Goal: Entertainment & Leisure: Consume media (video, audio)

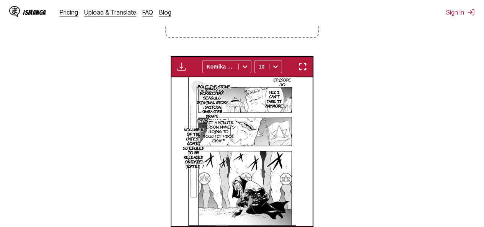
scroll to position [0, 1835]
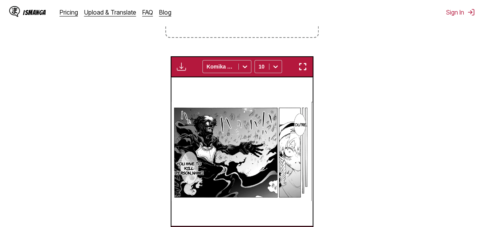
click at [303, 64] on img "button" at bounding box center [302, 66] width 9 height 9
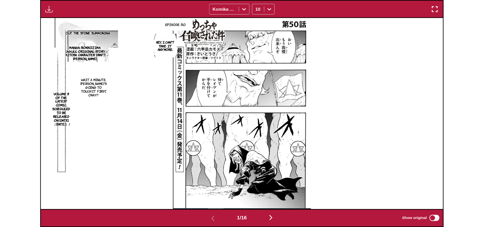
scroll to position [200, 0]
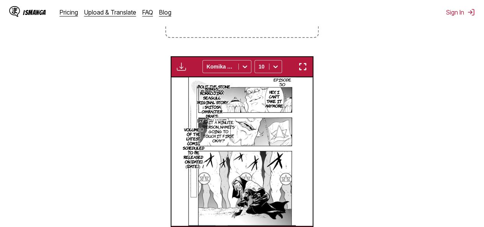
click at [302, 67] on img "button" at bounding box center [302, 66] width 9 height 9
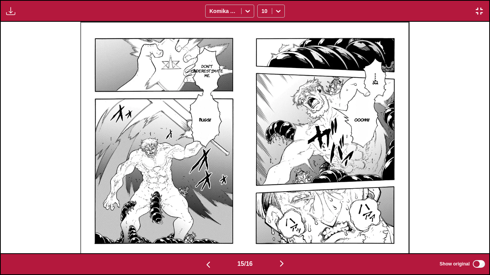
scroll to position [0, 6345]
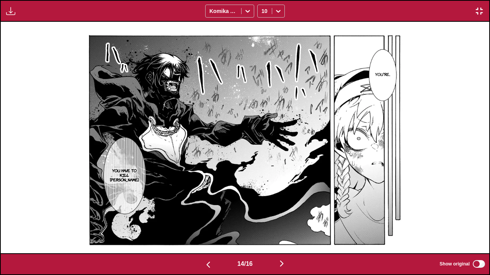
click at [469, 8] on div "Available for premium users only Komika Axis 10" at bounding box center [245, 11] width 490 height 22
click at [476, 5] on div "Available for premium users only Komika Axis 10" at bounding box center [245, 11] width 490 height 22
click at [479, 13] on img "button" at bounding box center [478, 11] width 9 height 9
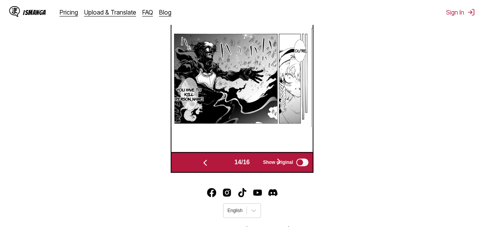
scroll to position [162, 0]
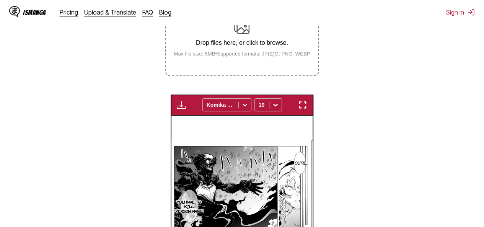
click at [180, 104] on img "button" at bounding box center [181, 104] width 9 height 9
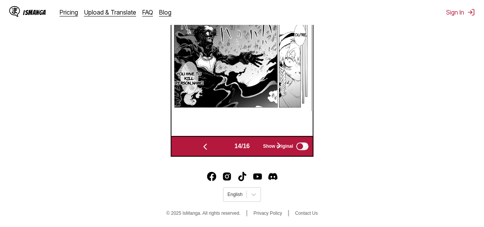
scroll to position [292, 0]
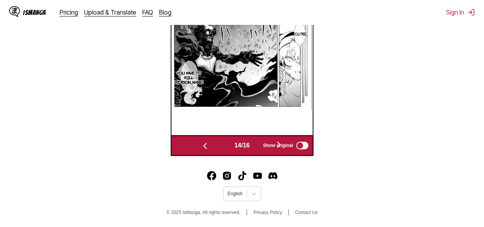
click at [249, 146] on span "14 / 16" at bounding box center [241, 145] width 15 height 7
click at [205, 144] on img "button" at bounding box center [204, 145] width 9 height 9
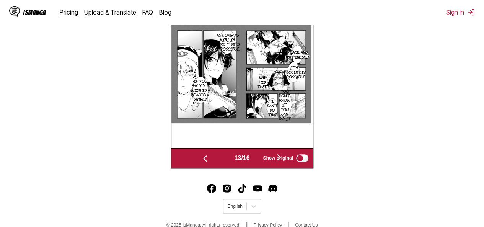
click at [205, 161] on img "button" at bounding box center [204, 158] width 9 height 9
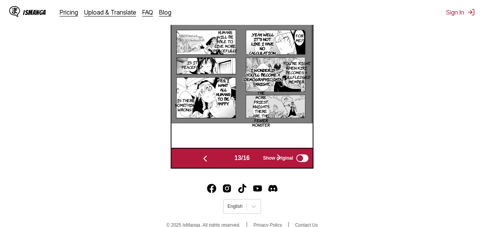
click at [205, 161] on img "button" at bounding box center [204, 158] width 9 height 9
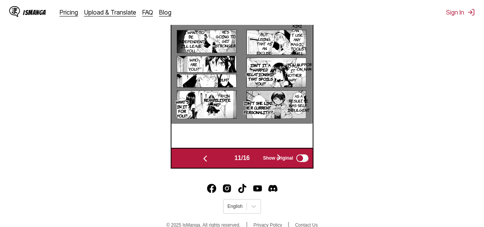
click at [205, 161] on img "button" at bounding box center [204, 158] width 9 height 9
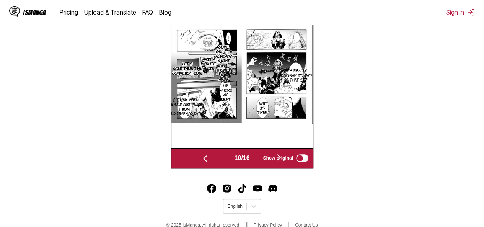
click at [205, 161] on img "button" at bounding box center [204, 158] width 9 height 9
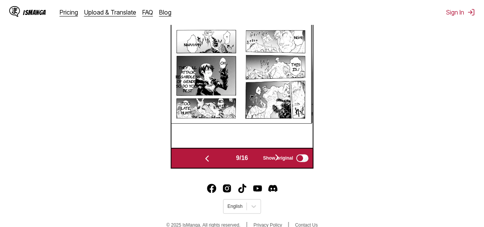
click at [205, 161] on img "button" at bounding box center [206, 158] width 9 height 9
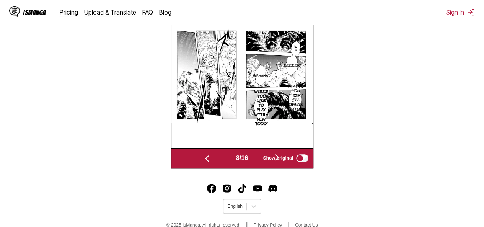
click at [205, 161] on img "button" at bounding box center [206, 158] width 9 height 9
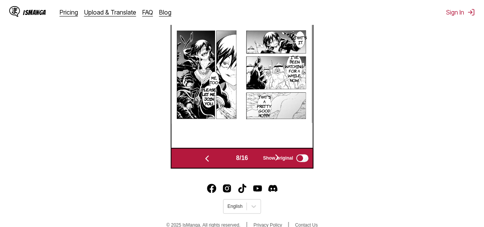
click at [205, 161] on img "button" at bounding box center [206, 158] width 9 height 9
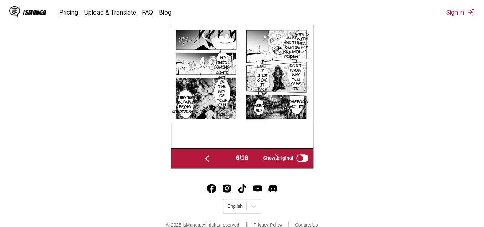
click at [205, 161] on img "button" at bounding box center [206, 158] width 9 height 9
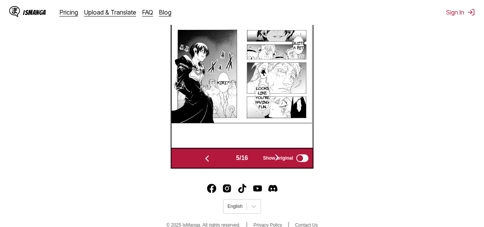
click at [205, 161] on img "button" at bounding box center [206, 158] width 9 height 9
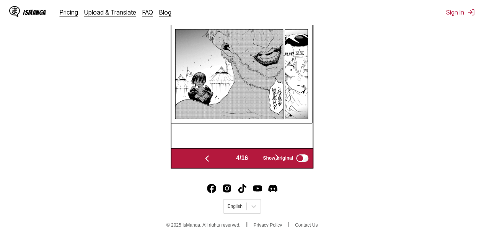
click at [205, 161] on img "button" at bounding box center [206, 158] width 9 height 9
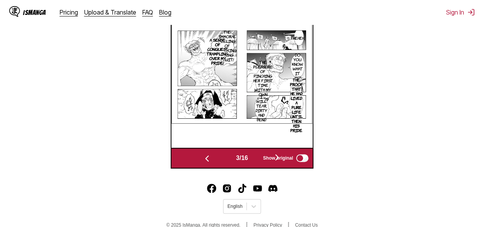
drag, startPoint x: 238, startPoint y: 92, endPoint x: 203, endPoint y: 163, distance: 79.7
click at [203, 163] on img "button" at bounding box center [206, 158] width 9 height 9
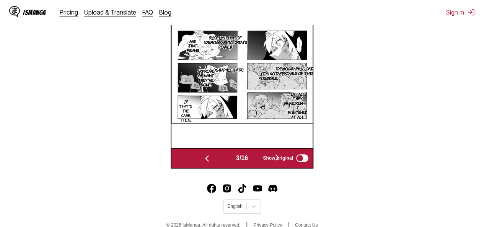
click at [203, 163] on img "button" at bounding box center [206, 158] width 9 height 9
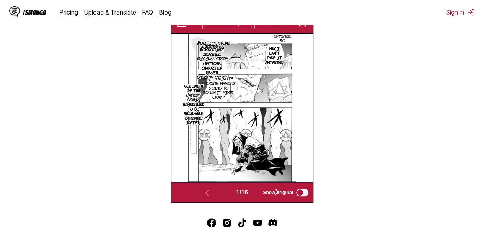
scroll to position [202, 0]
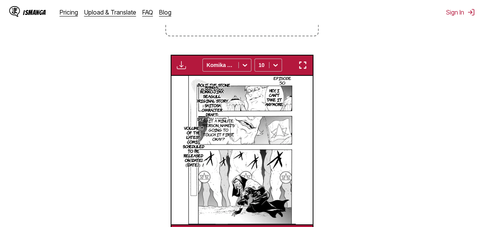
click at [258, 135] on img at bounding box center [241, 150] width 107 height 148
click at [304, 73] on div "Available for premium users only Komika Axis 10" at bounding box center [242, 65] width 143 height 21
click at [303, 67] on img "button" at bounding box center [302, 64] width 9 height 9
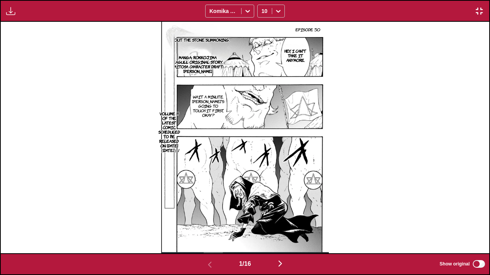
scroll to position [0, 488]
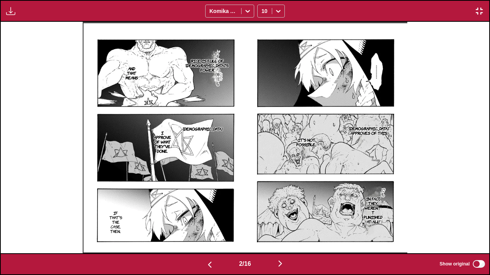
click at [210, 226] on img "button" at bounding box center [209, 264] width 9 height 9
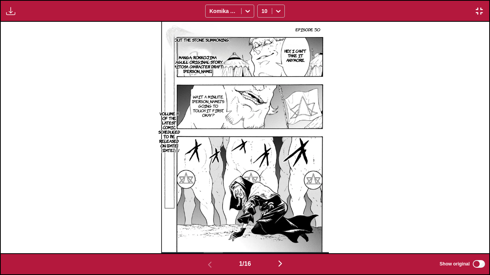
drag, startPoint x: 230, startPoint y: 151, endPoint x: 281, endPoint y: 260, distance: 120.5
click at [281, 226] on img "button" at bounding box center [279, 263] width 9 height 9
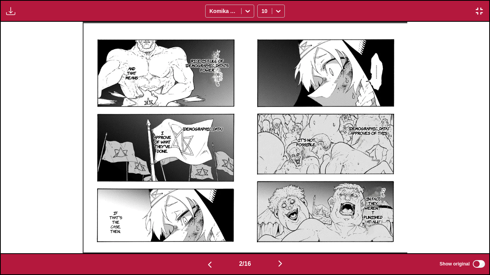
click at [281, 226] on img "button" at bounding box center [279, 263] width 9 height 9
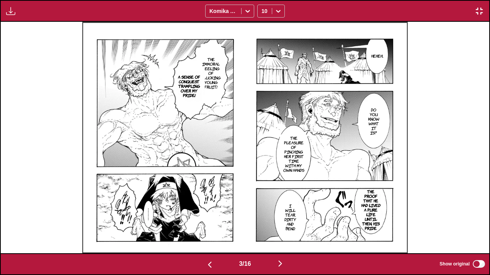
click at [284, 226] on img "button" at bounding box center [279, 263] width 9 height 9
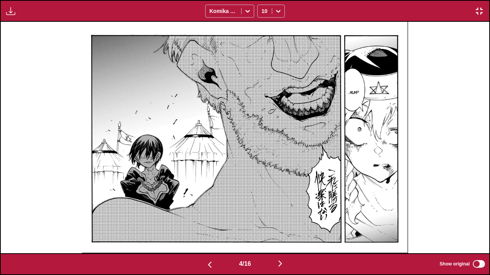
click at [281, 226] on button "button" at bounding box center [280, 264] width 46 height 11
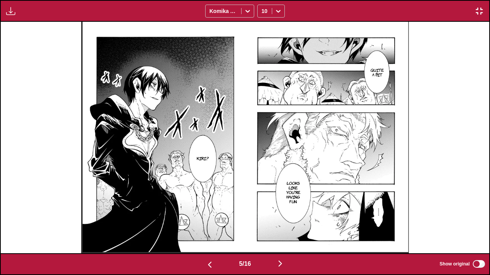
click at [282, 226] on img "button" at bounding box center [279, 263] width 9 height 9
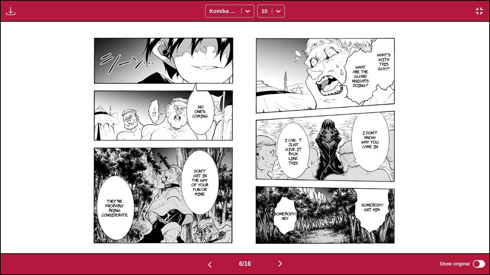
click at [280, 226] on img "button" at bounding box center [279, 263] width 9 height 9
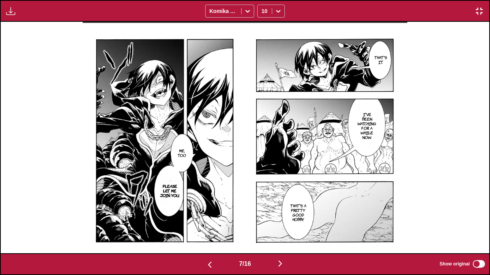
click at [286, 226] on div "7 / 16 Show original" at bounding box center [245, 265] width 490 height 22
click at [283, 226] on img "button" at bounding box center [279, 263] width 9 height 9
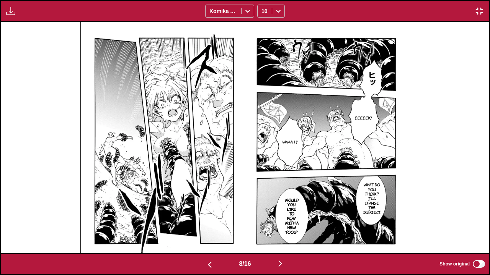
drag, startPoint x: 289, startPoint y: 148, endPoint x: 214, endPoint y: 108, distance: 84.7
click at [282, 226] on img "button" at bounding box center [279, 263] width 9 height 9
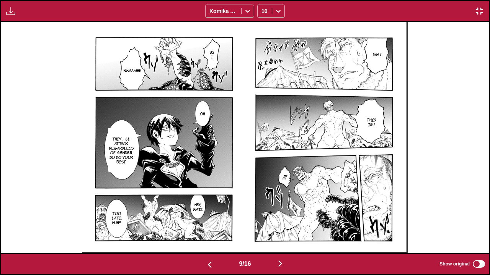
click at [283, 226] on img "button" at bounding box center [279, 263] width 9 height 9
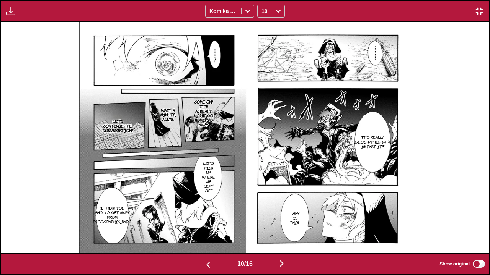
click at [286, 226] on img "button" at bounding box center [281, 263] width 9 height 9
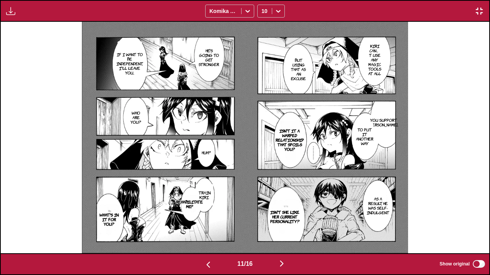
drag, startPoint x: 279, startPoint y: 147, endPoint x: 226, endPoint y: 121, distance: 59.2
click at [284, 226] on img "button" at bounding box center [281, 263] width 9 height 9
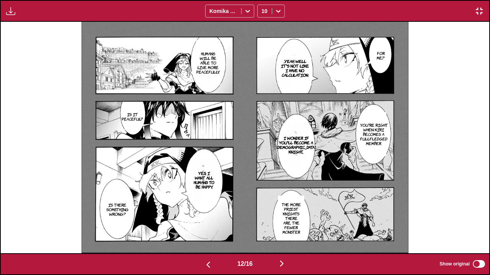
click at [279, 226] on button "button" at bounding box center [282, 264] width 46 height 11
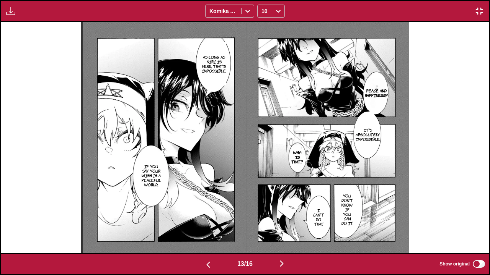
click at [283, 226] on img "button" at bounding box center [281, 263] width 9 height 9
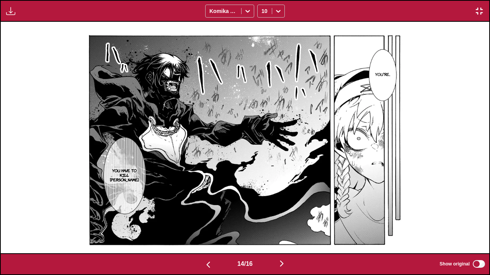
click at [290, 226] on button "button" at bounding box center [282, 264] width 46 height 11
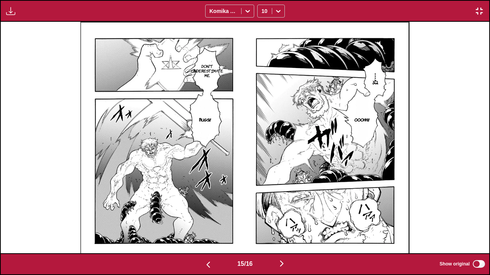
click at [286, 226] on img "button" at bounding box center [281, 263] width 9 height 9
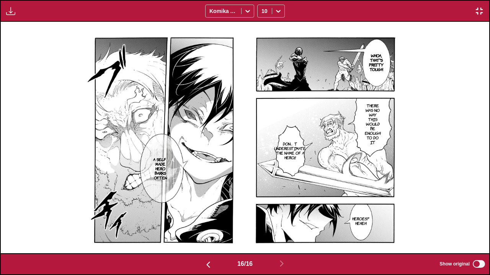
click at [211, 226] on button "button" at bounding box center [208, 264] width 46 height 11
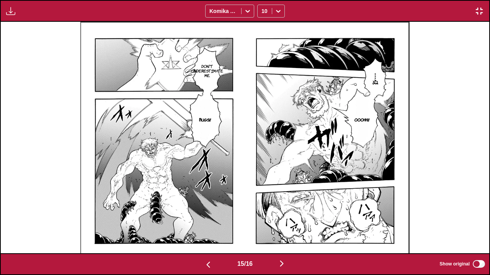
click at [211, 226] on button "button" at bounding box center [208, 264] width 46 height 11
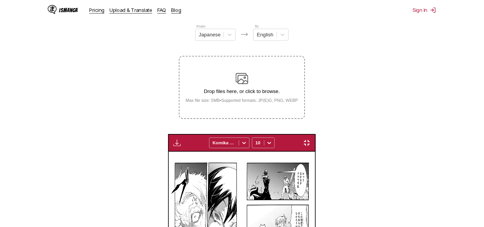
scroll to position [0, 1835]
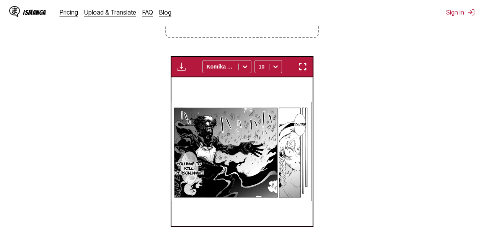
click at [293, 70] on div "Available for premium users only Komika Axis 10" at bounding box center [242, 66] width 143 height 21
click at [300, 67] on img "button" at bounding box center [302, 66] width 9 height 9
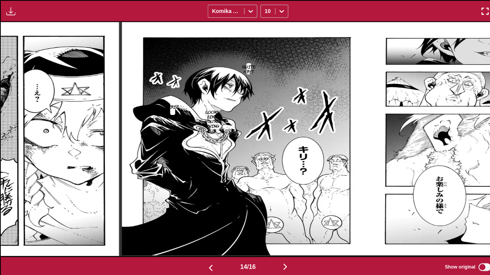
scroll to position [0, 6345]
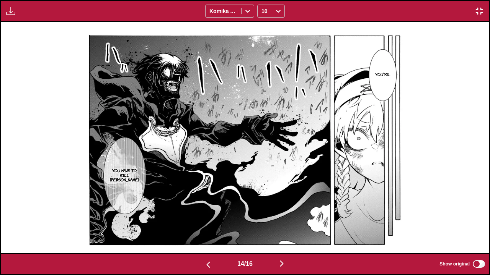
click at [418, 187] on div "You're... You have to kill [PERSON_NAME]." at bounding box center [245, 138] width 488 height 232
click at [286, 226] on img "button" at bounding box center [281, 263] width 9 height 9
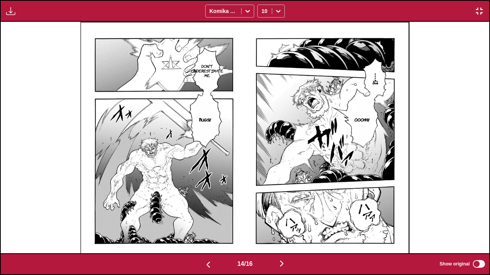
click at [286, 226] on img "button" at bounding box center [281, 263] width 9 height 9
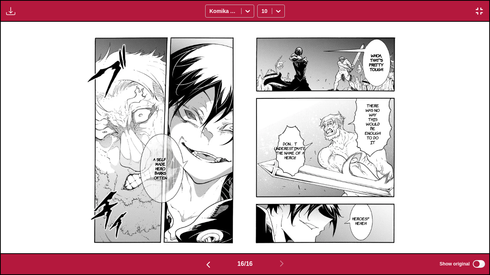
click at [207, 226] on img "button" at bounding box center [207, 264] width 9 height 9
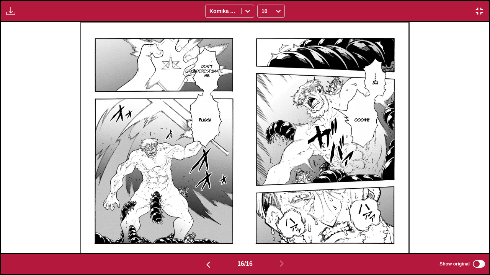
click at [207, 226] on img "button" at bounding box center [207, 264] width 9 height 9
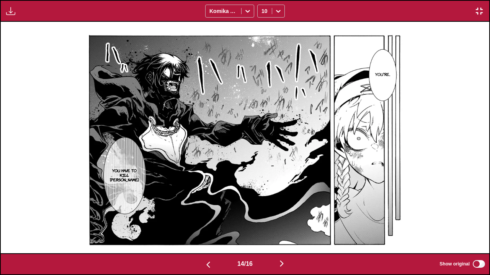
click at [207, 226] on img "button" at bounding box center [207, 264] width 9 height 9
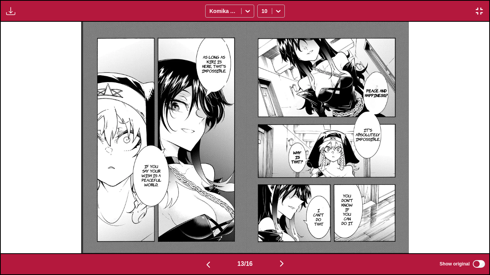
click at [286, 226] on img "button" at bounding box center [281, 263] width 9 height 9
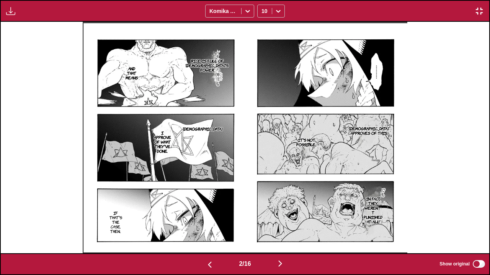
scroll to position [0, 0]
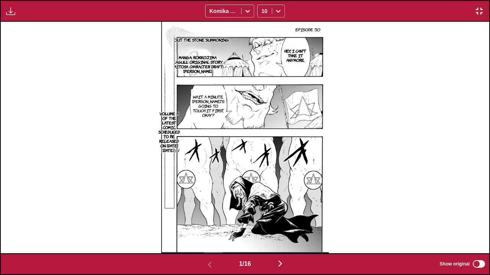
click at [376, 158] on div "Episode 50 About the stone summoning. Hey, I can't take it anymore. Manga: Rokk…" at bounding box center [245, 138] width 488 height 232
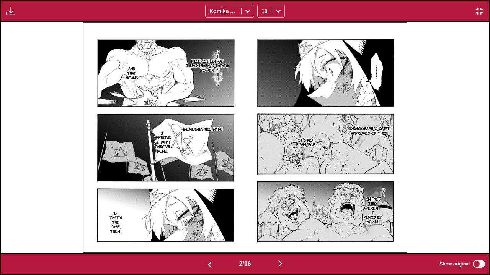
click at [379, 212] on p "In fact, they weren」t punished at all" at bounding box center [373, 210] width 22 height 31
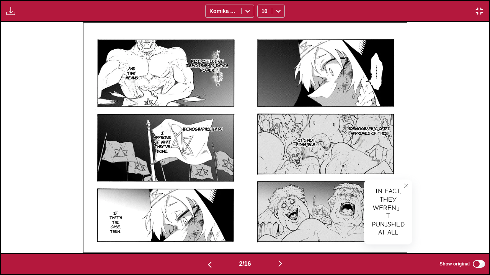
scroll to position [0, 976]
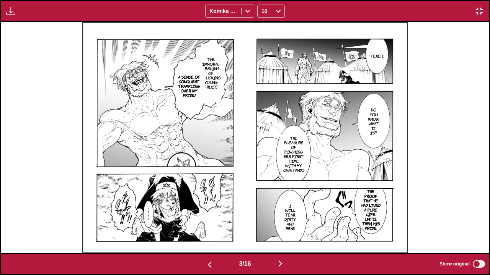
click at [400, 158] on img at bounding box center [245, 138] width 326 height 232
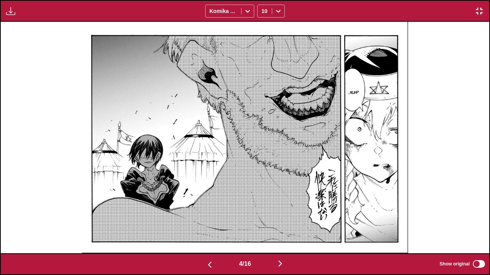
click at [374, 164] on img at bounding box center [245, 138] width 326 height 232
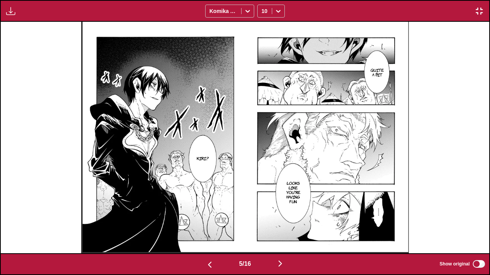
click at [368, 145] on img at bounding box center [245, 138] width 328 height 232
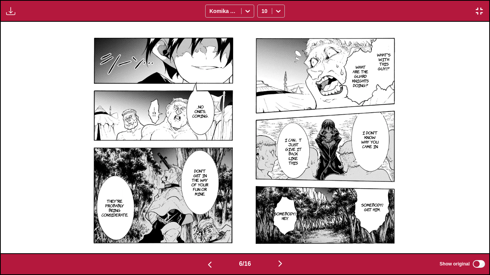
click at [418, 175] on div "What's with this guy!? What are the guard knights doing? ...No one's... coming.…" at bounding box center [245, 138] width 488 height 232
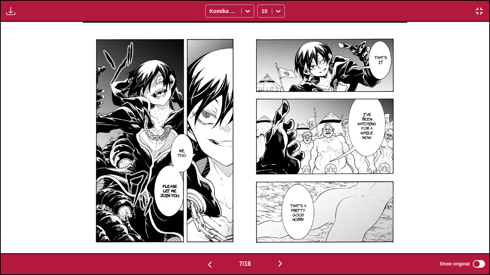
click at [405, 180] on img at bounding box center [245, 138] width 325 height 232
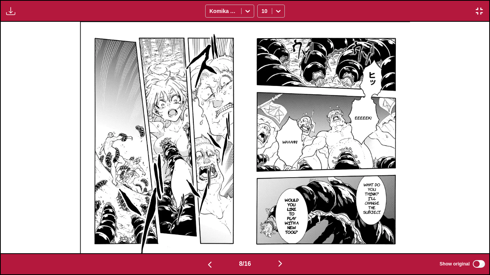
click at [385, 184] on img at bounding box center [245, 138] width 330 height 232
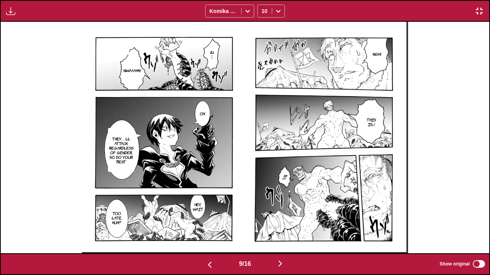
click at [388, 190] on img at bounding box center [245, 138] width 326 height 232
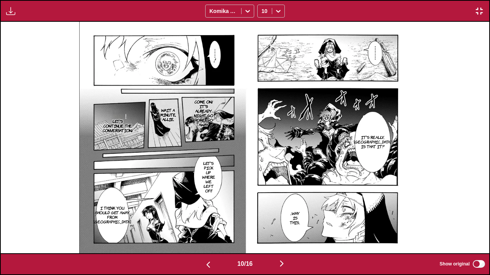
click at [386, 149] on img at bounding box center [244, 138] width 331 height 232
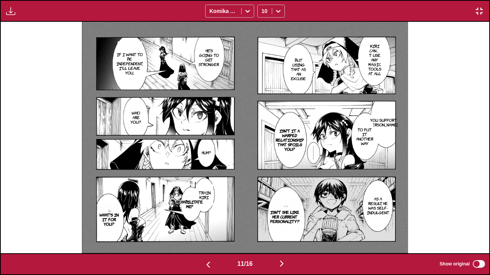
click at [403, 184] on img at bounding box center [245, 138] width 326 height 232
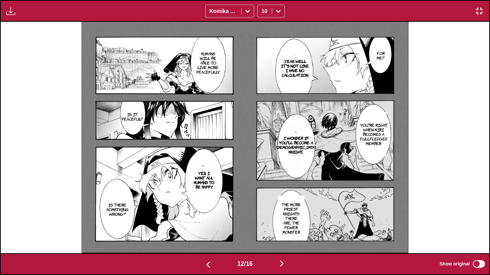
click at [390, 195] on img at bounding box center [244, 138] width 327 height 232
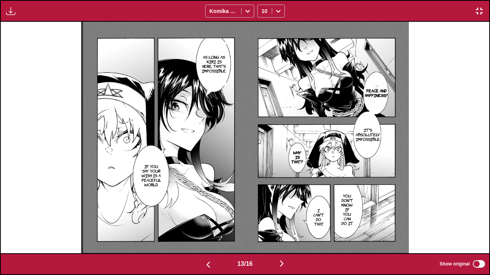
click at [387, 202] on img at bounding box center [245, 138] width 328 height 232
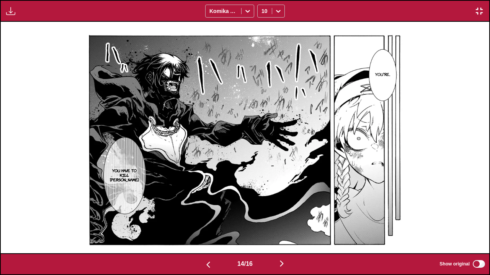
click at [404, 202] on img at bounding box center [245, 138] width 330 height 232
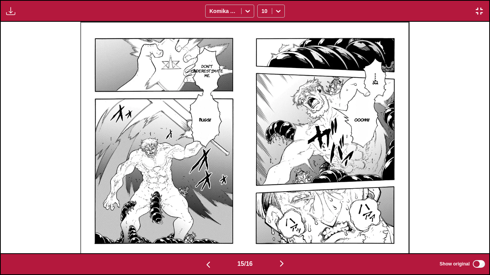
click at [414, 190] on div "Don't underestimate me. Ooohh!! Bugs!!" at bounding box center [245, 138] width 488 height 232
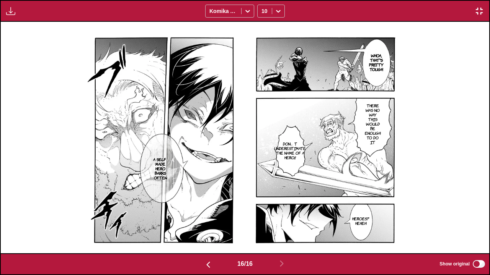
click at [431, 127] on div "Whoa, that's pretty tough. There was no way this would be enough to do it Don」t…" at bounding box center [245, 138] width 488 height 232
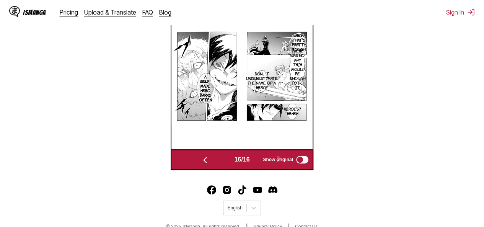
scroll to position [239, 0]
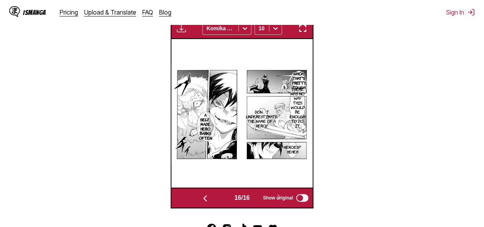
click at [301, 29] on img "button" at bounding box center [302, 28] width 9 height 9
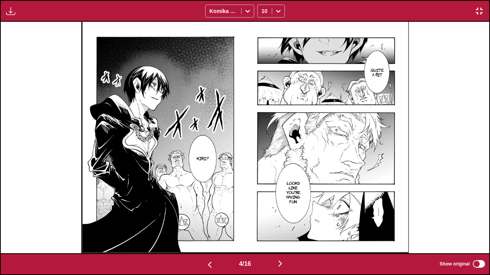
scroll to position [0, 1464]
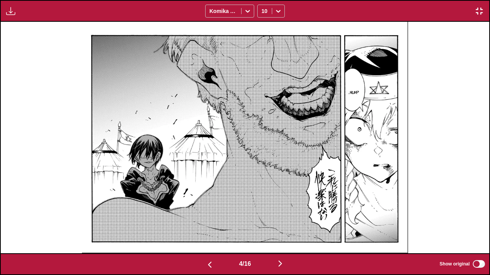
click at [440, 29] on div "...Huh?" at bounding box center [245, 138] width 488 height 232
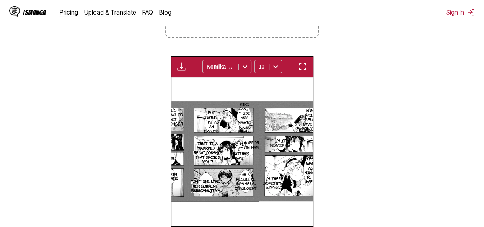
scroll to position [0, 423]
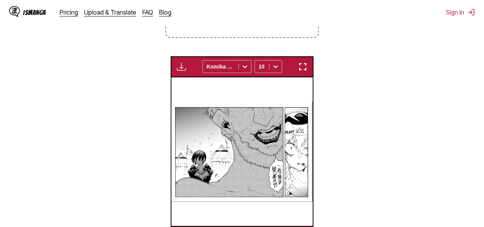
click at [305, 65] on img "button" at bounding box center [302, 66] width 9 height 9
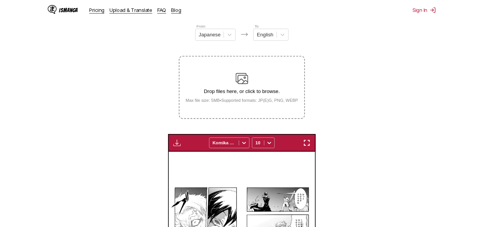
scroll to position [0, 2117]
